Goal: Task Accomplishment & Management: Manage account settings

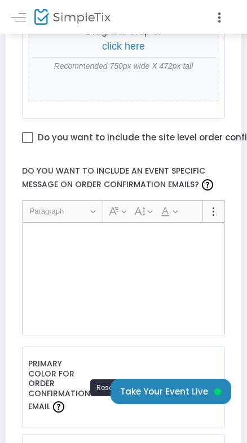
scroll to position [786, 0]
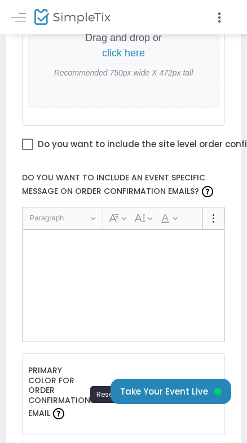
click at [48, 251] on div "Rich Text Editor, main" at bounding box center [123, 285] width 203 height 113
click at [39, 243] on p "Rich Text Editor, main" at bounding box center [123, 242] width 193 height 11
click at [41, 243] on p "Rich Text Editor, main" at bounding box center [123, 242] width 193 height 11
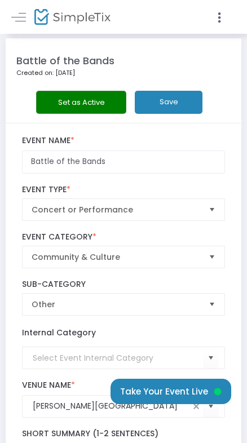
scroll to position [0, 0]
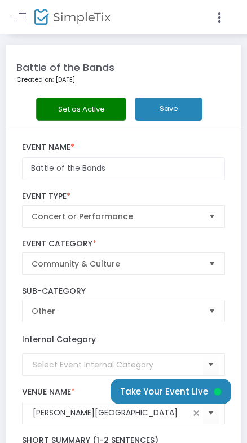
click at [168, 110] on button "Save" at bounding box center [169, 108] width 68 height 23
drag, startPoint x: 96, startPoint y: 22, endPoint x: 7, endPoint y: 20, distance: 88.4
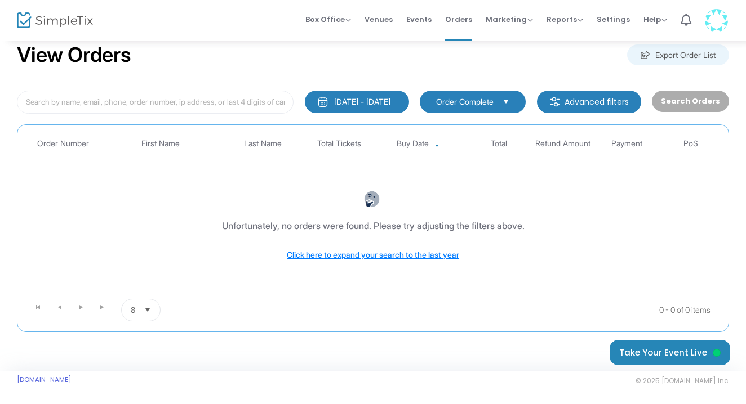
scroll to position [24, 0]
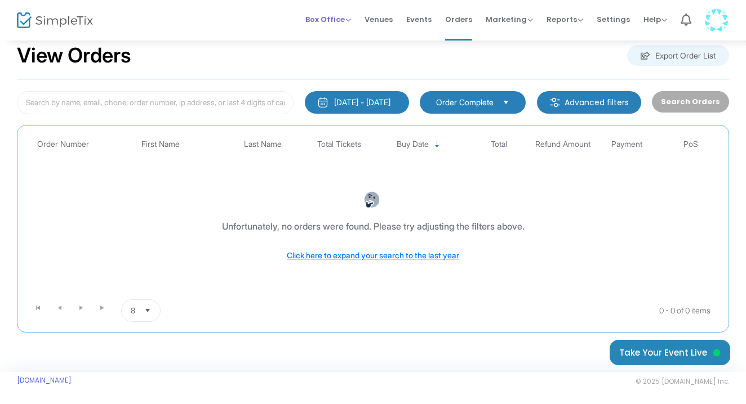
click at [331, 19] on span "Box Office" at bounding box center [328, 19] width 46 height 11
click at [331, 34] on li "Sell Tickets" at bounding box center [345, 38] width 81 height 22
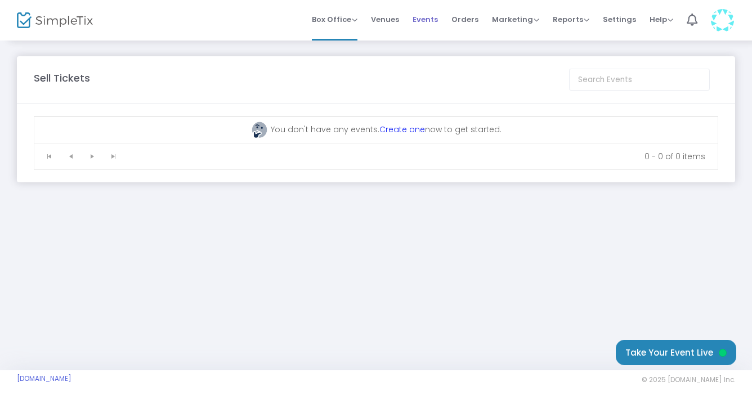
click at [433, 19] on span "Events" at bounding box center [425, 19] width 25 height 29
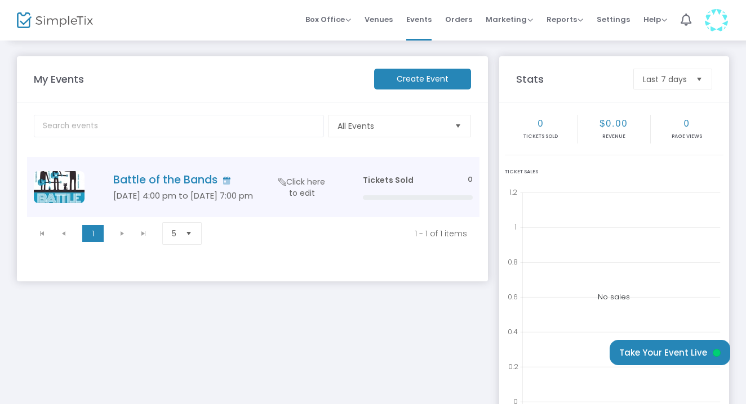
click at [232, 197] on h5 "[DATE] 4:00 pm to [DATE] 7:00 pm" at bounding box center [221, 196] width 216 height 10
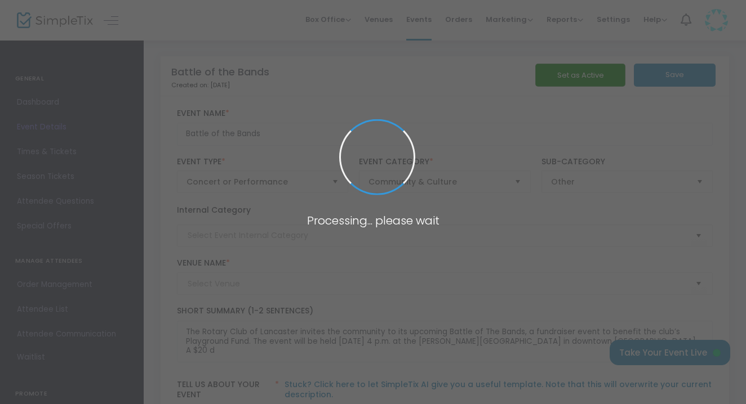
type input "[PERSON_NAME][GEOGRAPHIC_DATA]"
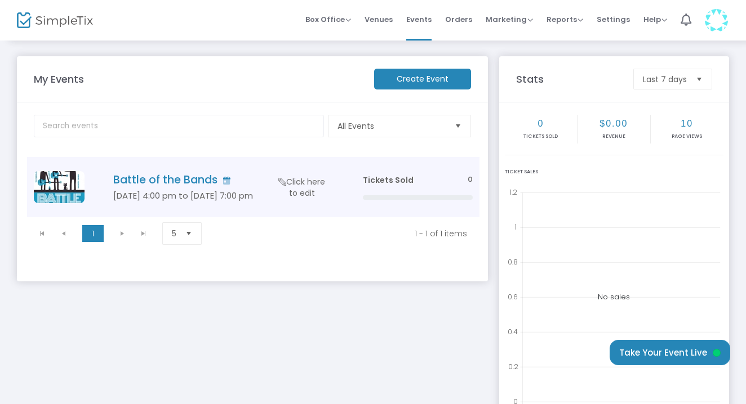
click at [306, 181] on span "Click here to edit" at bounding box center [301, 187] width 53 height 23
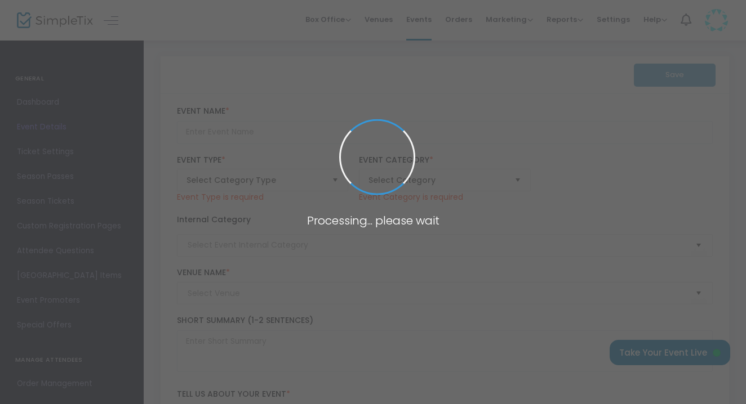
type input "Battle of the Bands"
type textarea "The Rotary Club of Lancaster invites the community to its upcoming Battle of Th…"
type input "Buy Tickets"
type input "[PERSON_NAME][GEOGRAPHIC_DATA]"
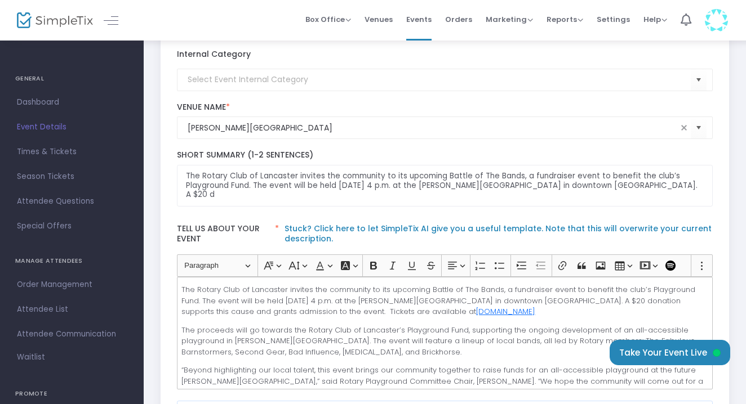
scroll to position [158, 0]
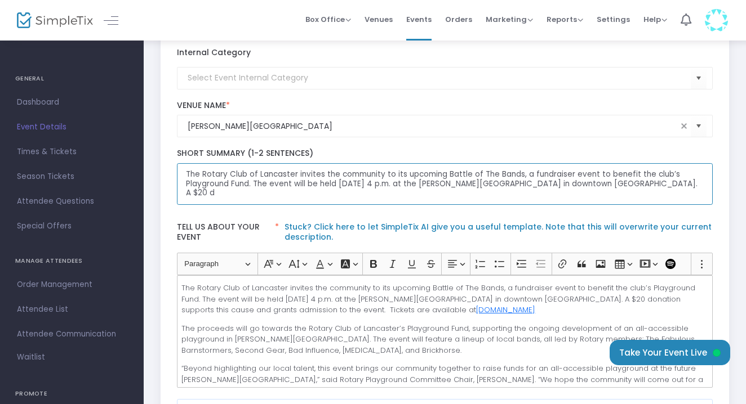
click at [653, 185] on textarea "The Rotary Club of Lancaster invites the community to its upcoming Battle of Th…" at bounding box center [445, 184] width 536 height 42
click at [670, 186] on textarea "The Rotary Club of Lancaster invites the community to its upcoming Battle of Th…" at bounding box center [445, 184] width 536 height 42
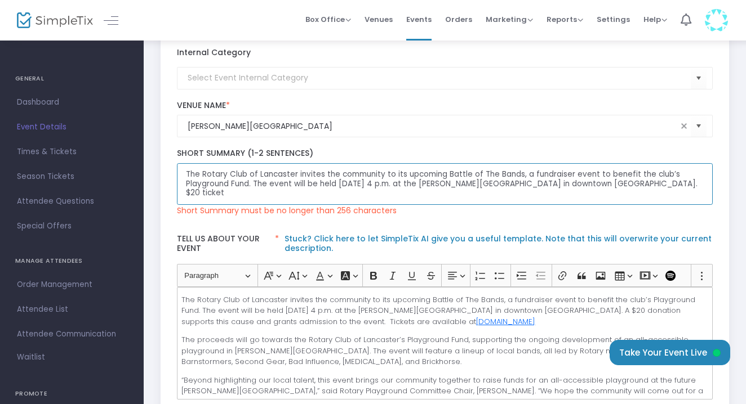
click at [383, 175] on textarea "The Rotary Club of Lancaster invites the community to its upcoming Battle of Th…" at bounding box center [445, 184] width 536 height 42
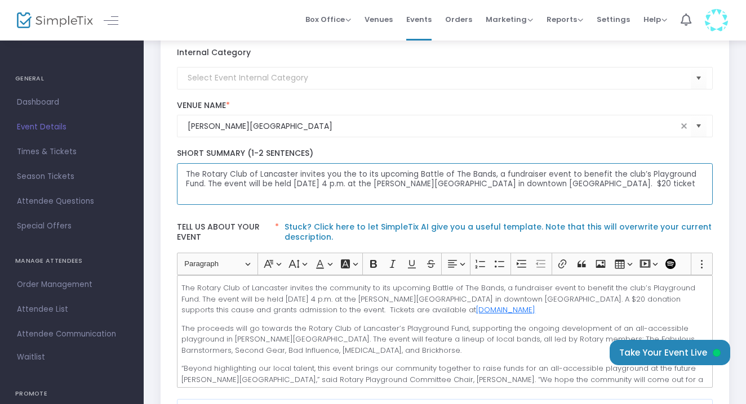
click at [415, 176] on textarea "The Rotary Club of Lancaster invites you the to its upcoming Battle of The Band…" at bounding box center [445, 184] width 536 height 42
click at [670, 176] on textarea "The Rotary Club of Lancaster invites you the to the Battle of The Bands, a fund…" at bounding box center [445, 184] width 536 height 42
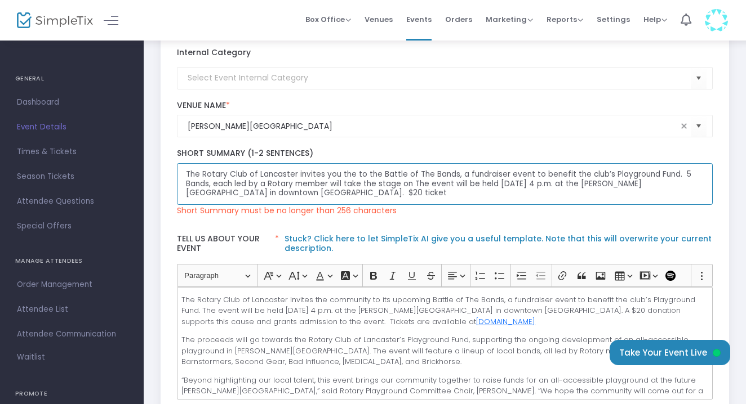
click at [494, 185] on textarea "The Rotary Club of Lancaster invites you the to the Battle of The Bands, a fund…" at bounding box center [445, 184] width 536 height 42
click at [625, 186] on textarea "The Rotary Club of Lancaster invites you the to the Battle of The Bands, a fund…" at bounding box center [445, 184] width 536 height 42
click at [271, 194] on textarea "The Rotary Club of Lancaster invites you the to the Battle of The Bands, a fund…" at bounding box center [445, 184] width 536 height 42
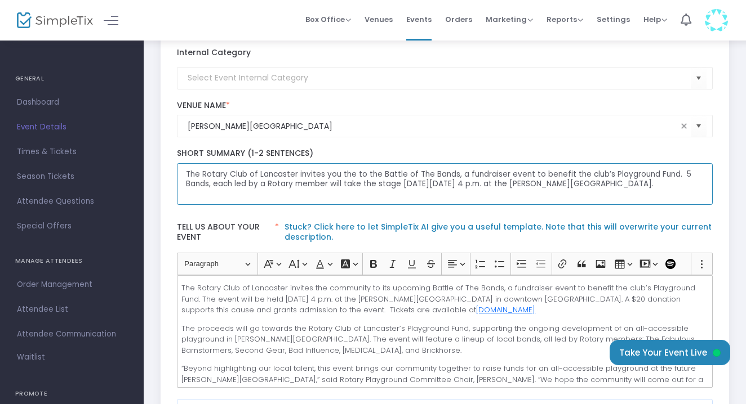
type textarea "The Rotary Club of Lancaster invites you the to the Battle of The Bands, a fund…"
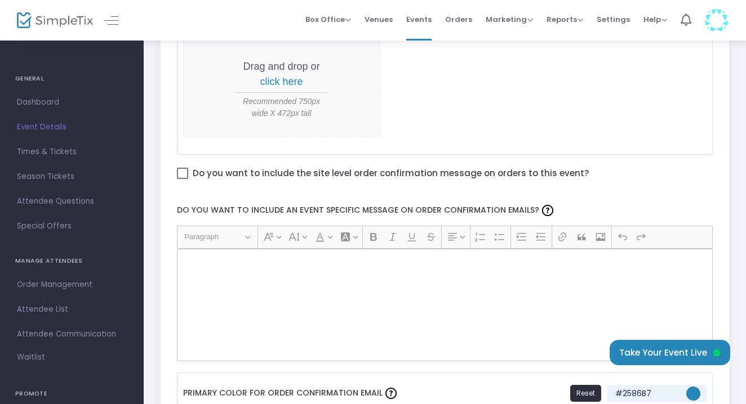
scroll to position [627, 0]
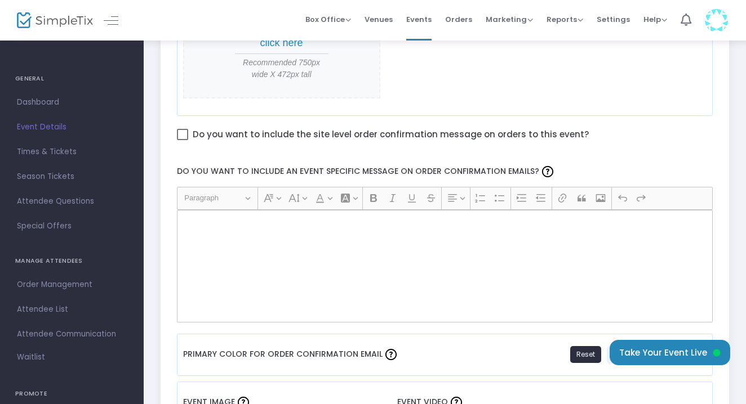
click at [220, 245] on div "Rich Text Editor, main" at bounding box center [445, 266] width 536 height 113
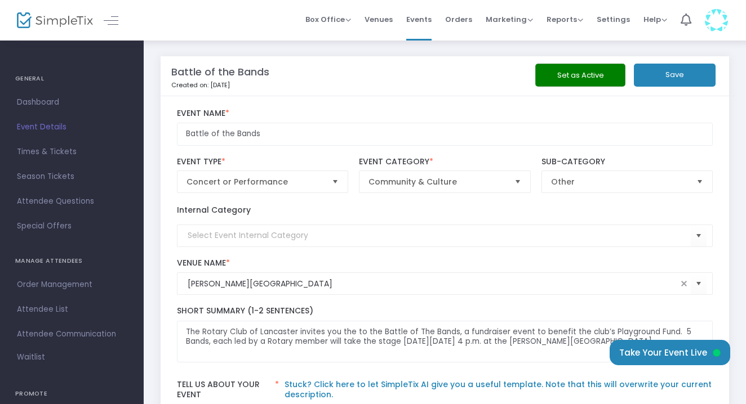
scroll to position [0, 0]
click at [676, 77] on button "Save" at bounding box center [675, 75] width 82 height 23
click at [42, 126] on span "Event Details" at bounding box center [72, 127] width 110 height 15
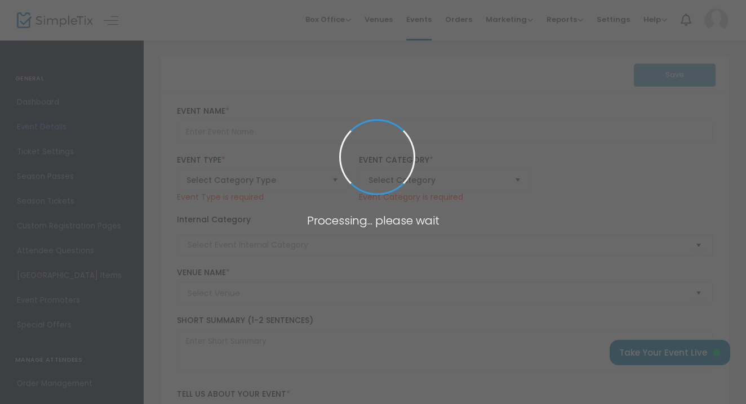
type input "Battle of the Bands"
type textarea "The Rotary Club of Lancaster invites you the to the Battle of The Bands, a fund…"
type input "Buy Tickets"
type input "[PERSON_NAME][GEOGRAPHIC_DATA]"
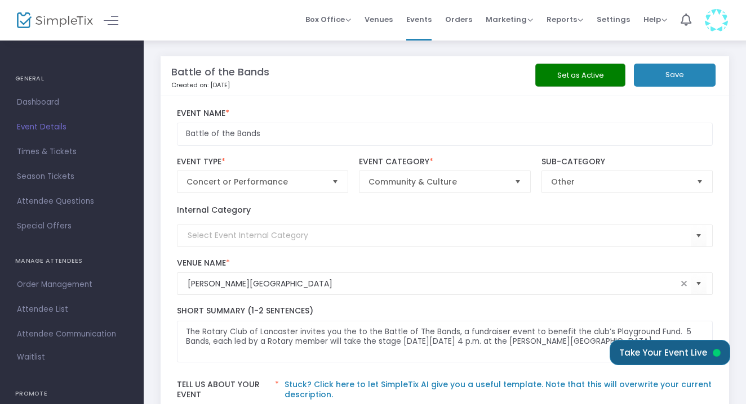
click at [671, 356] on button "Take Your Event Live" at bounding box center [669, 352] width 121 height 25
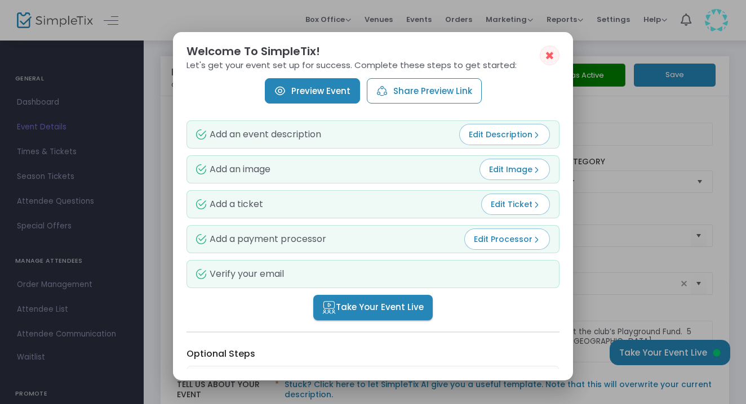
click at [322, 88] on link "Preview Event" at bounding box center [312, 90] width 95 height 25
